Goal: Task Accomplishment & Management: Manage account settings

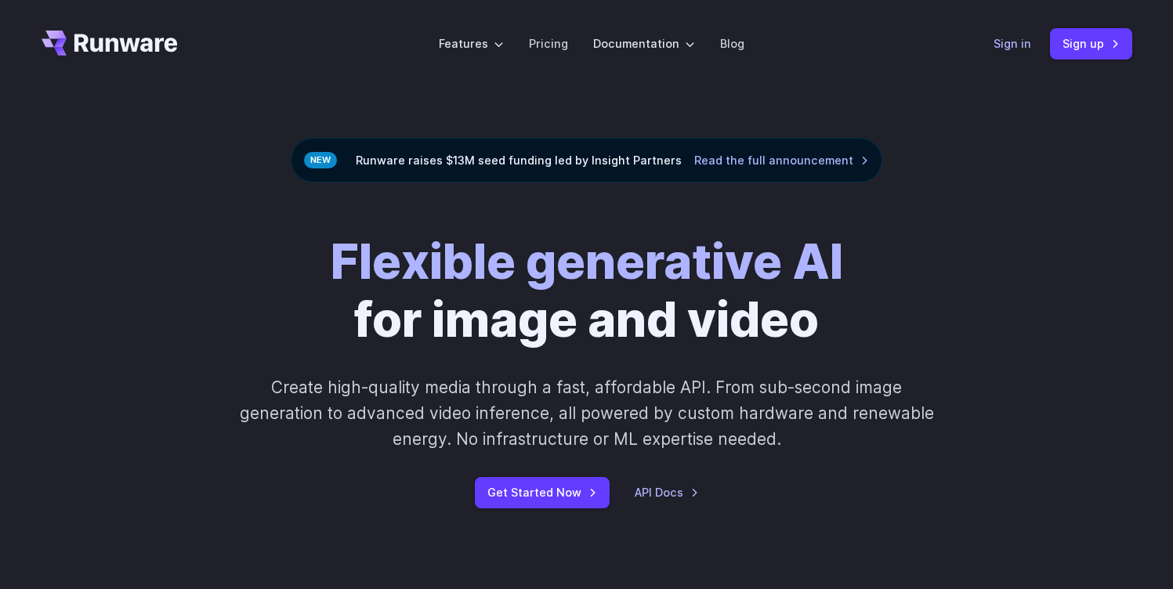
click at [1010, 38] on link "Sign in" at bounding box center [1013, 43] width 38 height 18
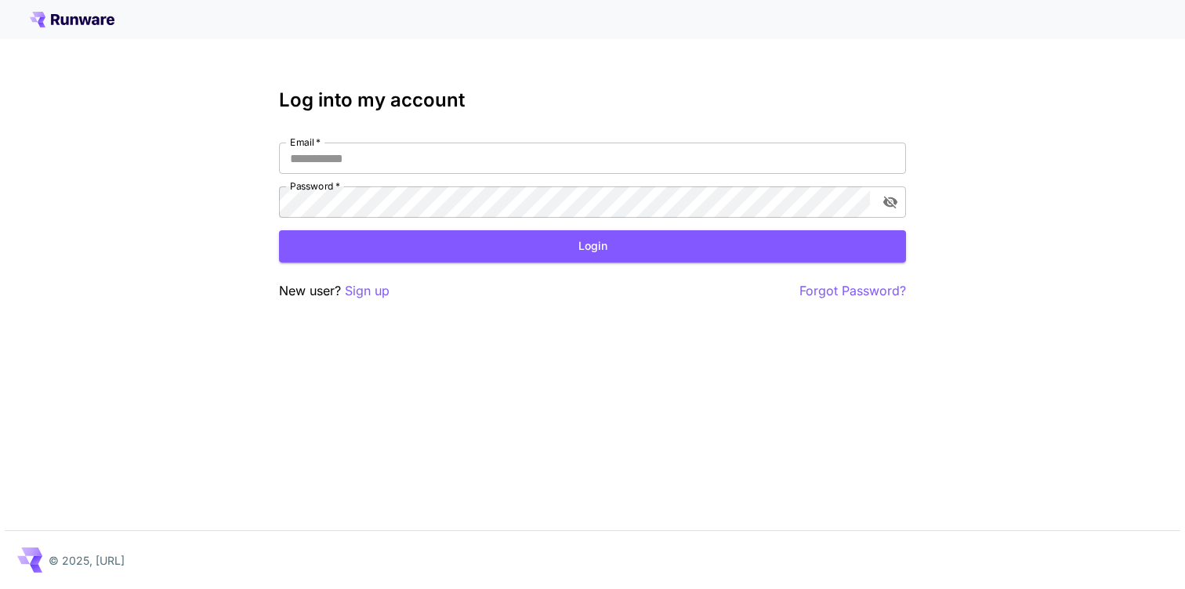
type input "**********"
click at [807, 241] on button "Login" at bounding box center [592, 246] width 627 height 32
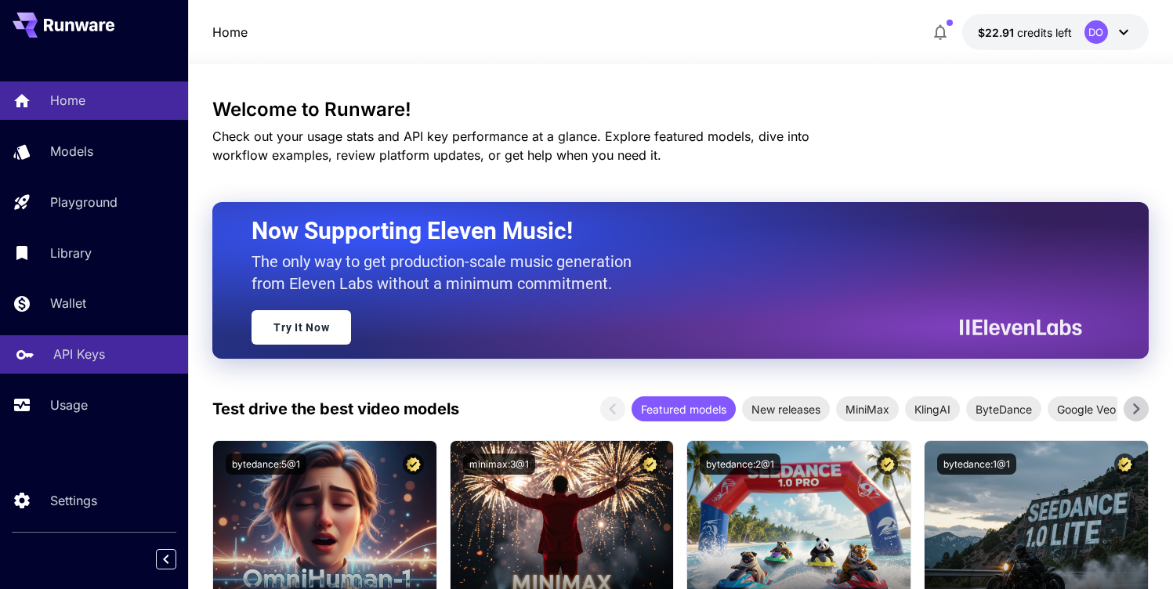
click at [67, 364] on p "API Keys" at bounding box center [79, 354] width 52 height 19
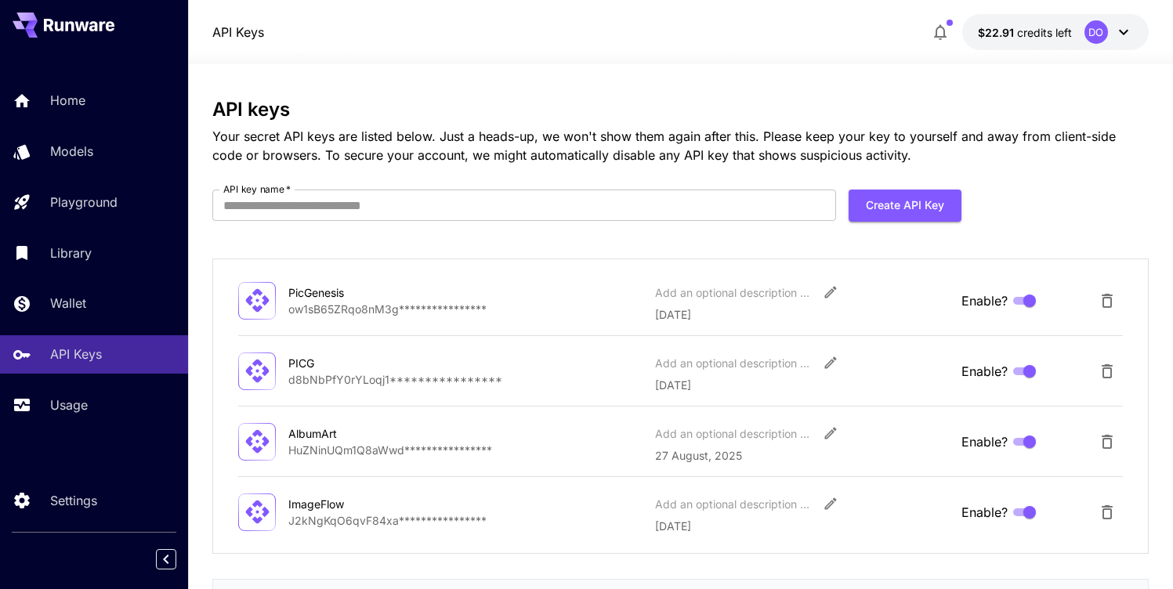
click at [244, 305] on icon at bounding box center [257, 300] width 27 height 27
click at [472, 197] on input "API key name   *" at bounding box center [523, 205] width 623 height 31
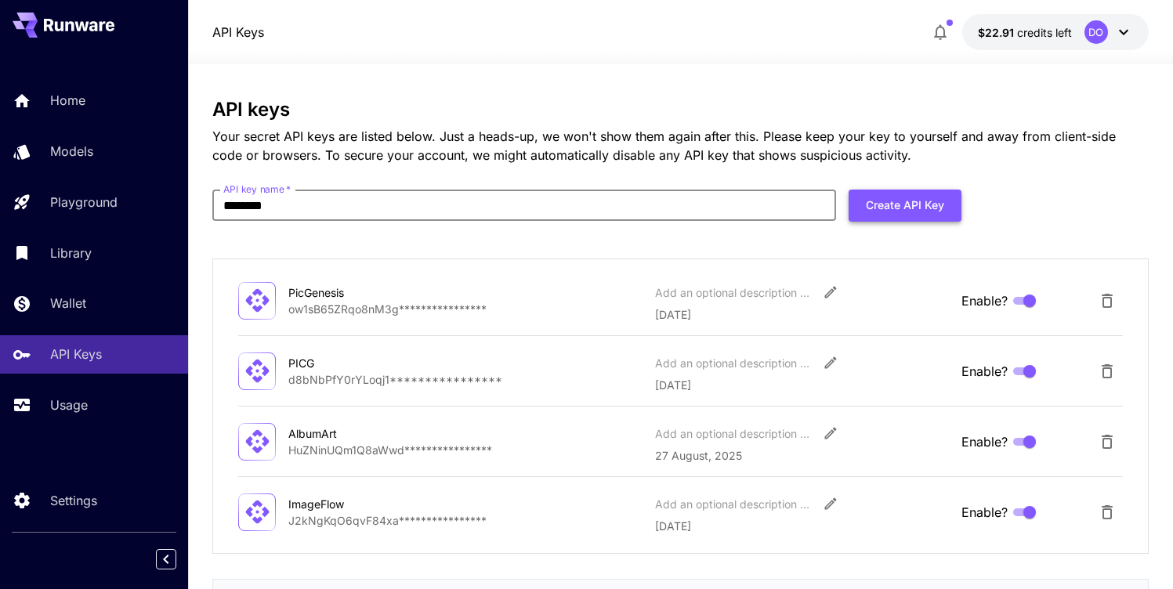
type input "********"
click at [886, 202] on button "Create API Key" at bounding box center [905, 206] width 113 height 32
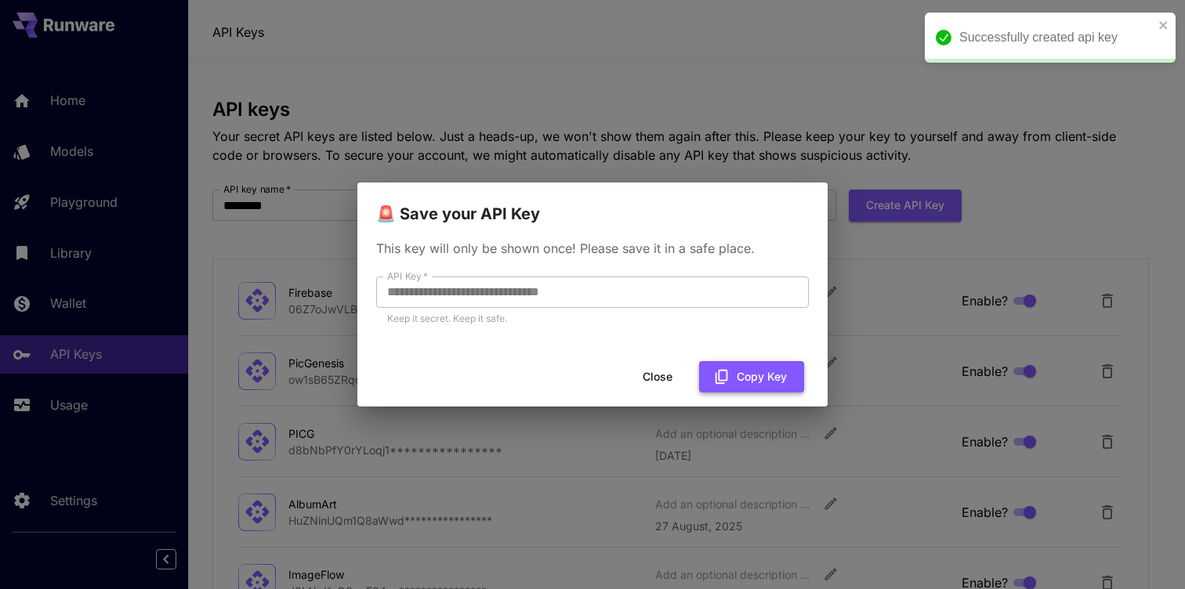
click at [748, 382] on button "Copy Key" at bounding box center [751, 377] width 105 height 32
drag, startPoint x: 607, startPoint y: 88, endPoint x: 567, endPoint y: 98, distance: 42.0
click at [607, 88] on div "**********" at bounding box center [592, 294] width 1185 height 589
click at [657, 370] on button "Close" at bounding box center [657, 377] width 71 height 32
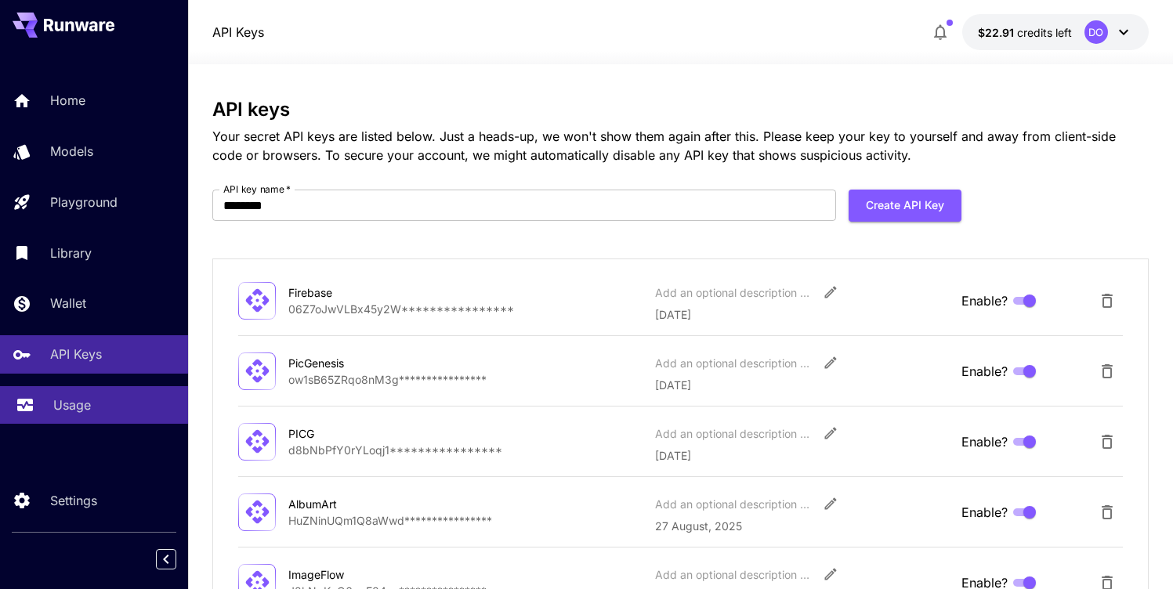
click at [62, 406] on p "Usage" at bounding box center [72, 405] width 38 height 19
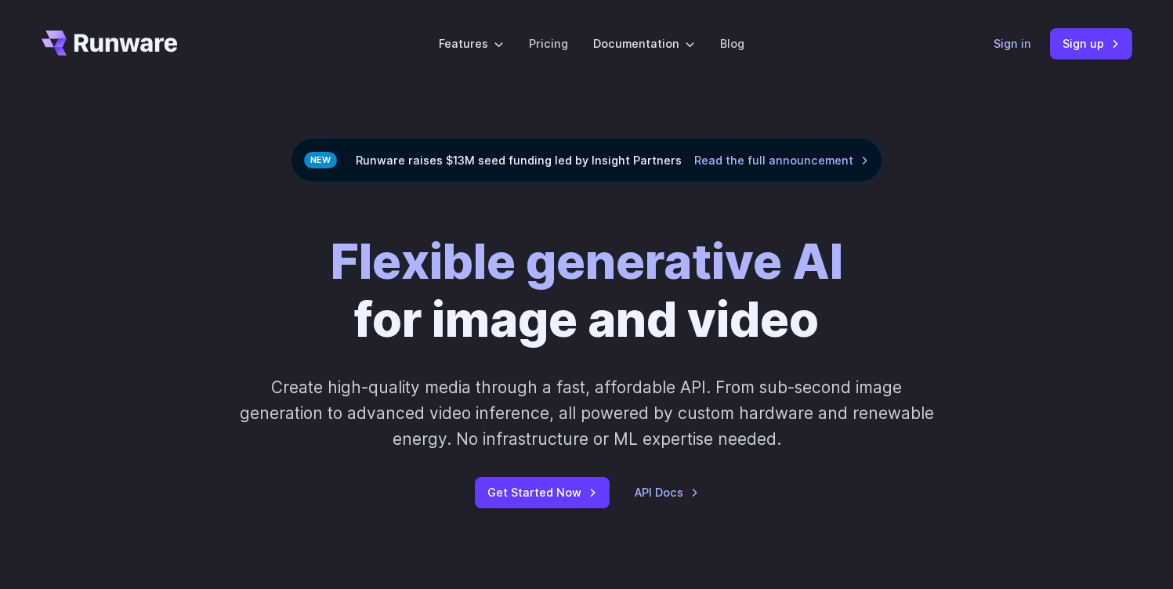
click at [1017, 42] on link "Sign in" at bounding box center [1013, 43] width 38 height 18
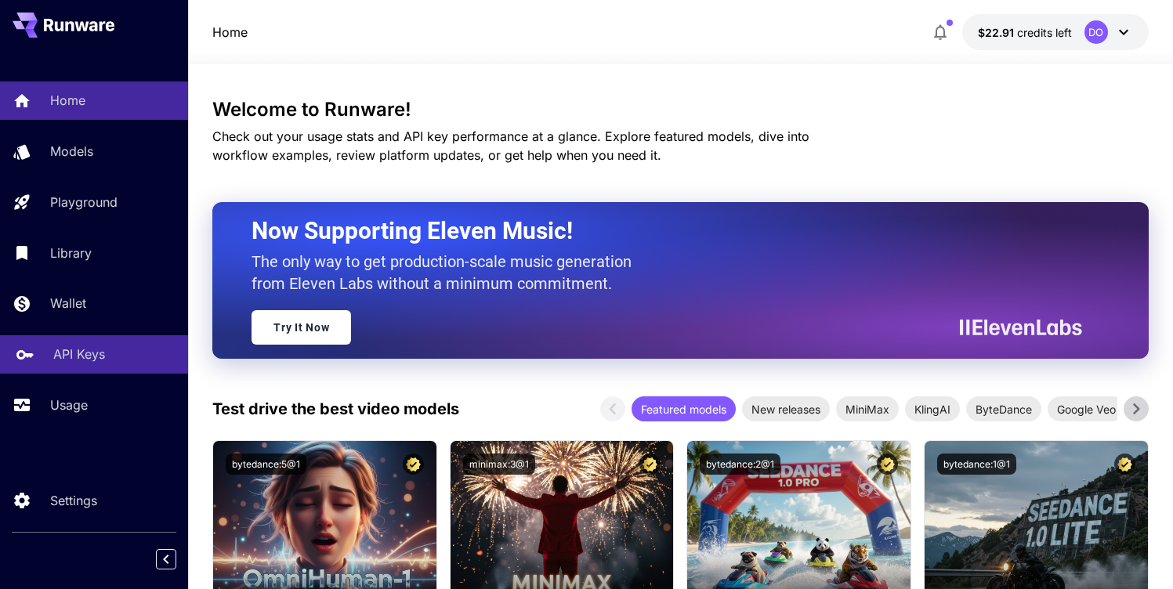
click at [78, 363] on p "API Keys" at bounding box center [79, 354] width 52 height 19
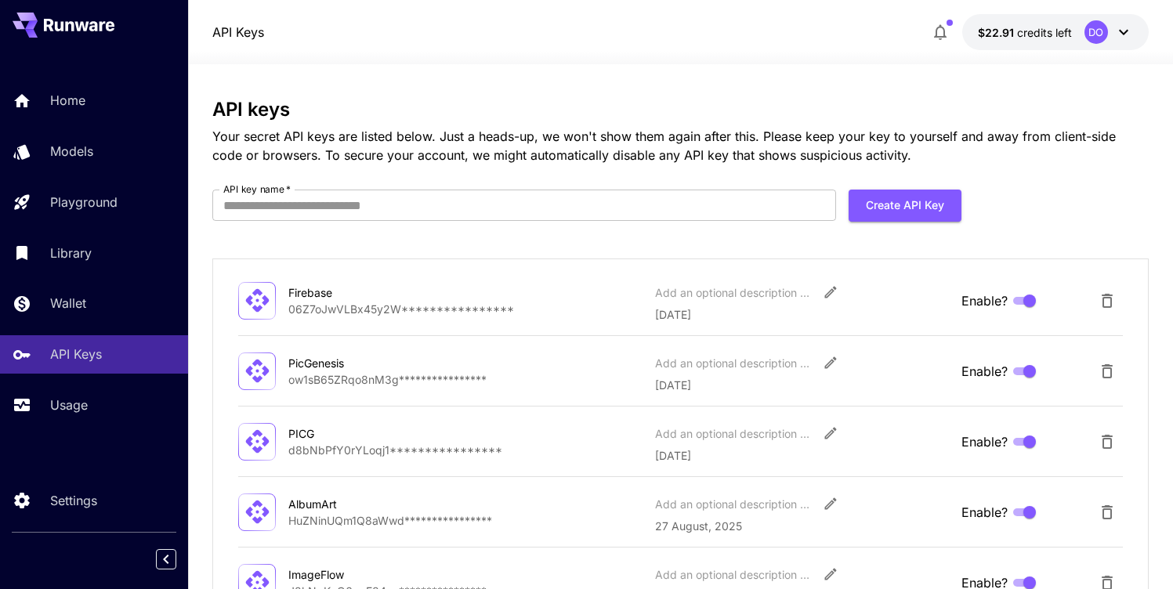
click at [1104, 304] on icon "Delete API Key" at bounding box center [1107, 301] width 19 height 19
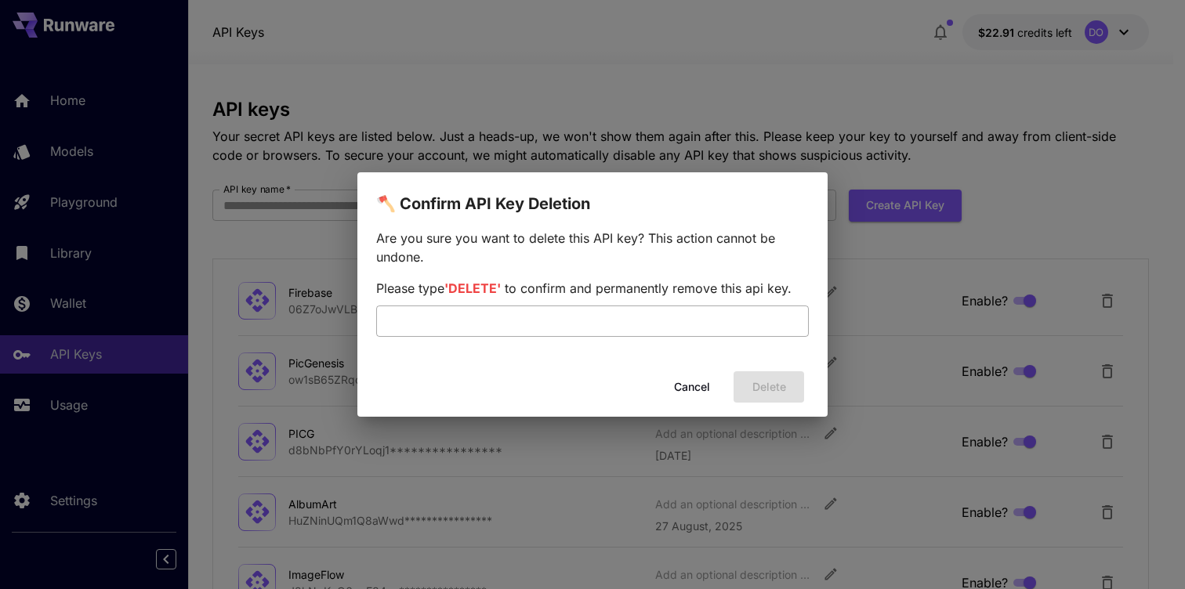
click at [645, 330] on input "text" at bounding box center [592, 321] width 433 height 31
drag, startPoint x: 571, startPoint y: 326, endPoint x: 343, endPoint y: 338, distance: 227.6
click at [343, 338] on div "🪓 Confirm API Key Deletion Are you sure you want to delete this API key? This a…" at bounding box center [592, 294] width 1185 height 589
type input "*"
type input "******"
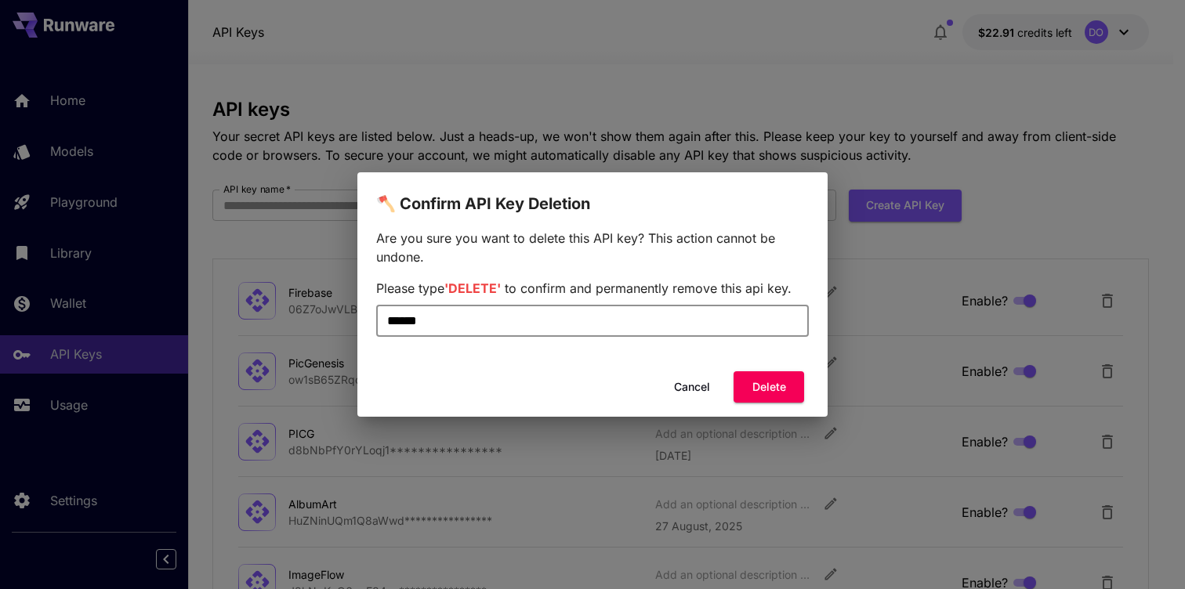
click at [746, 390] on button "Delete" at bounding box center [769, 388] width 71 height 32
